Goal: Transaction & Acquisition: Subscribe to service/newsletter

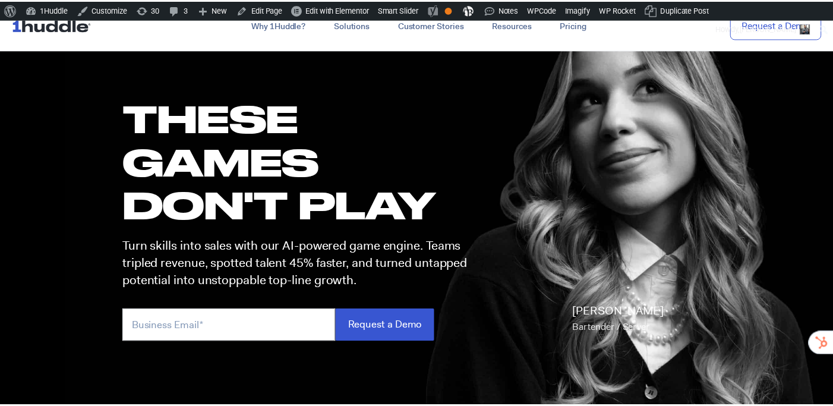
scroll to position [72, 0]
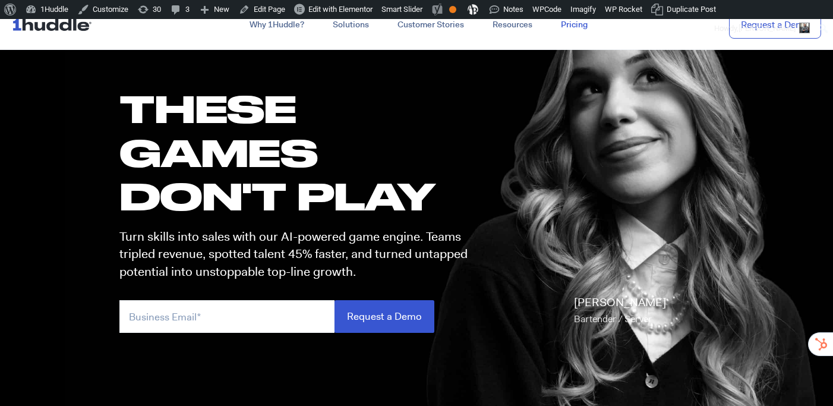
click at [569, 26] on link "Pricing" at bounding box center [574, 24] width 55 height 21
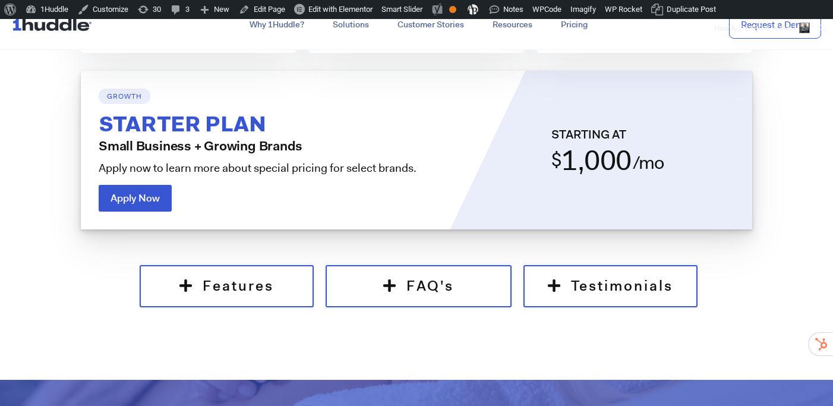
scroll to position [919, 0]
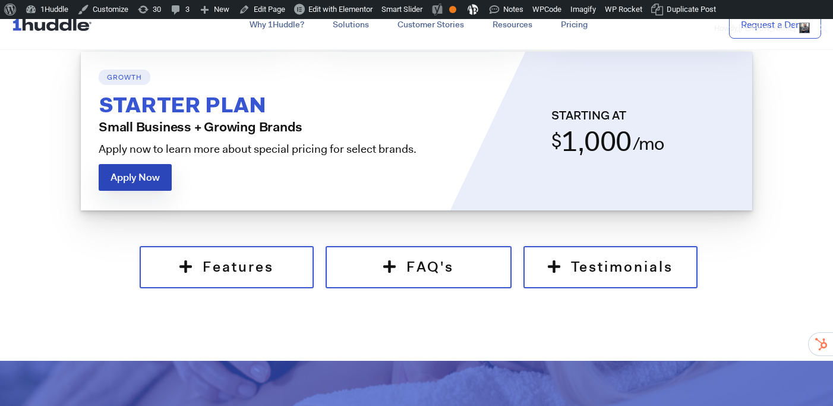
click at [125, 172] on span "Apply Now" at bounding box center [134, 177] width 49 height 10
